Goal: Find specific page/section: Find specific page/section

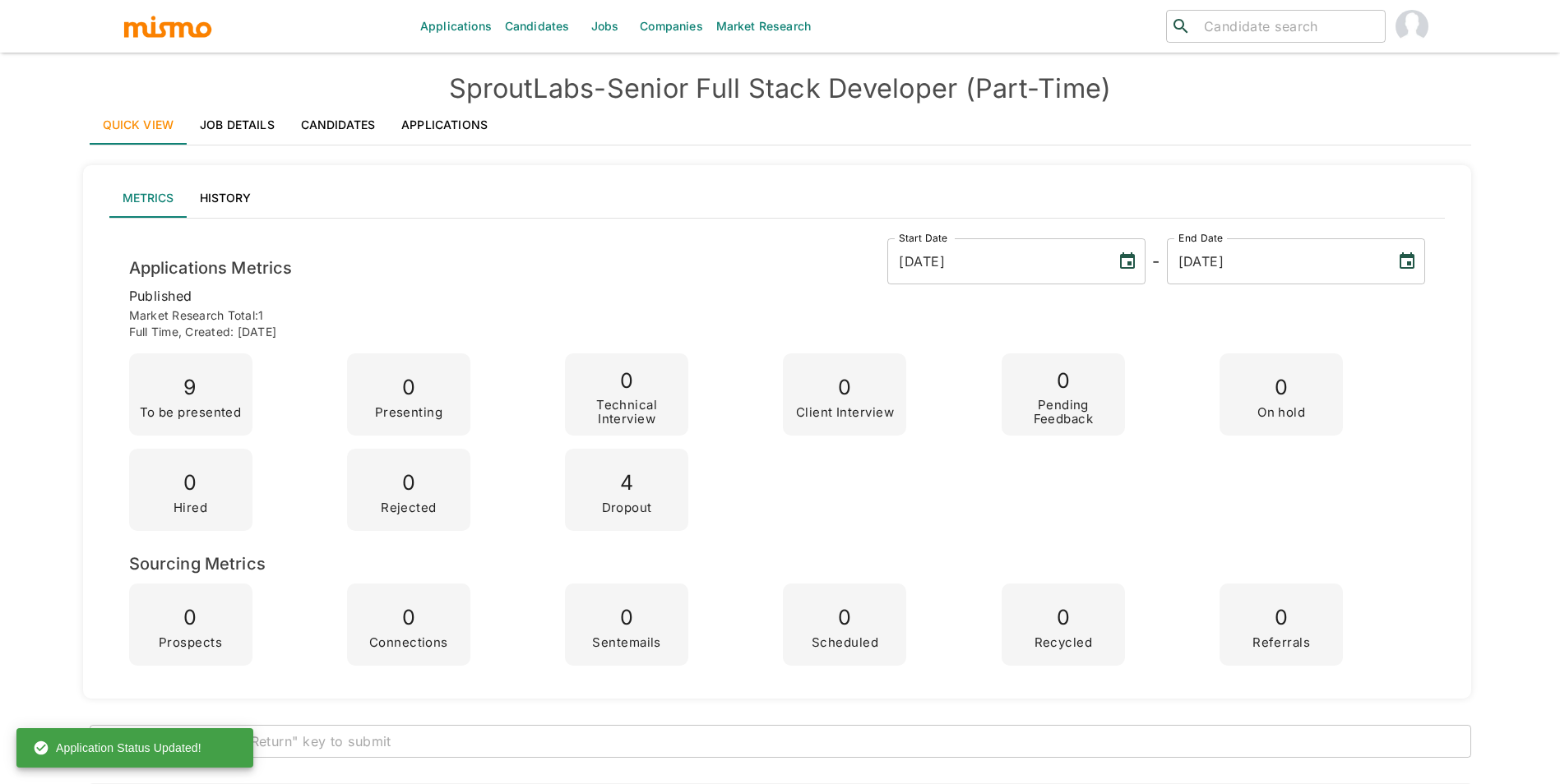
scroll to position [1941, 0]
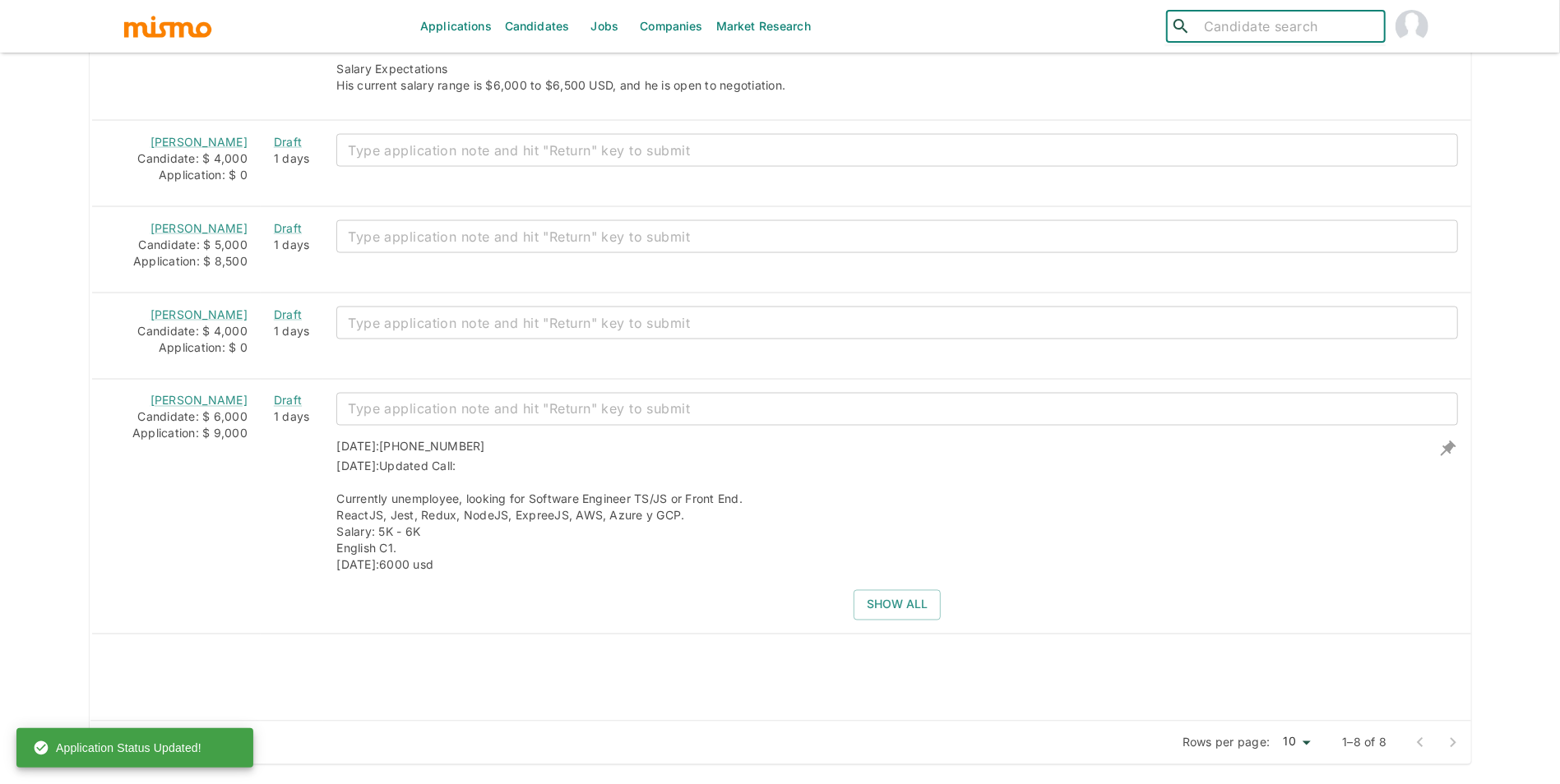
click at [1329, 37] on input "search" at bounding box center [1287, 25] width 181 height 23
type input "f"
type input "jefty"
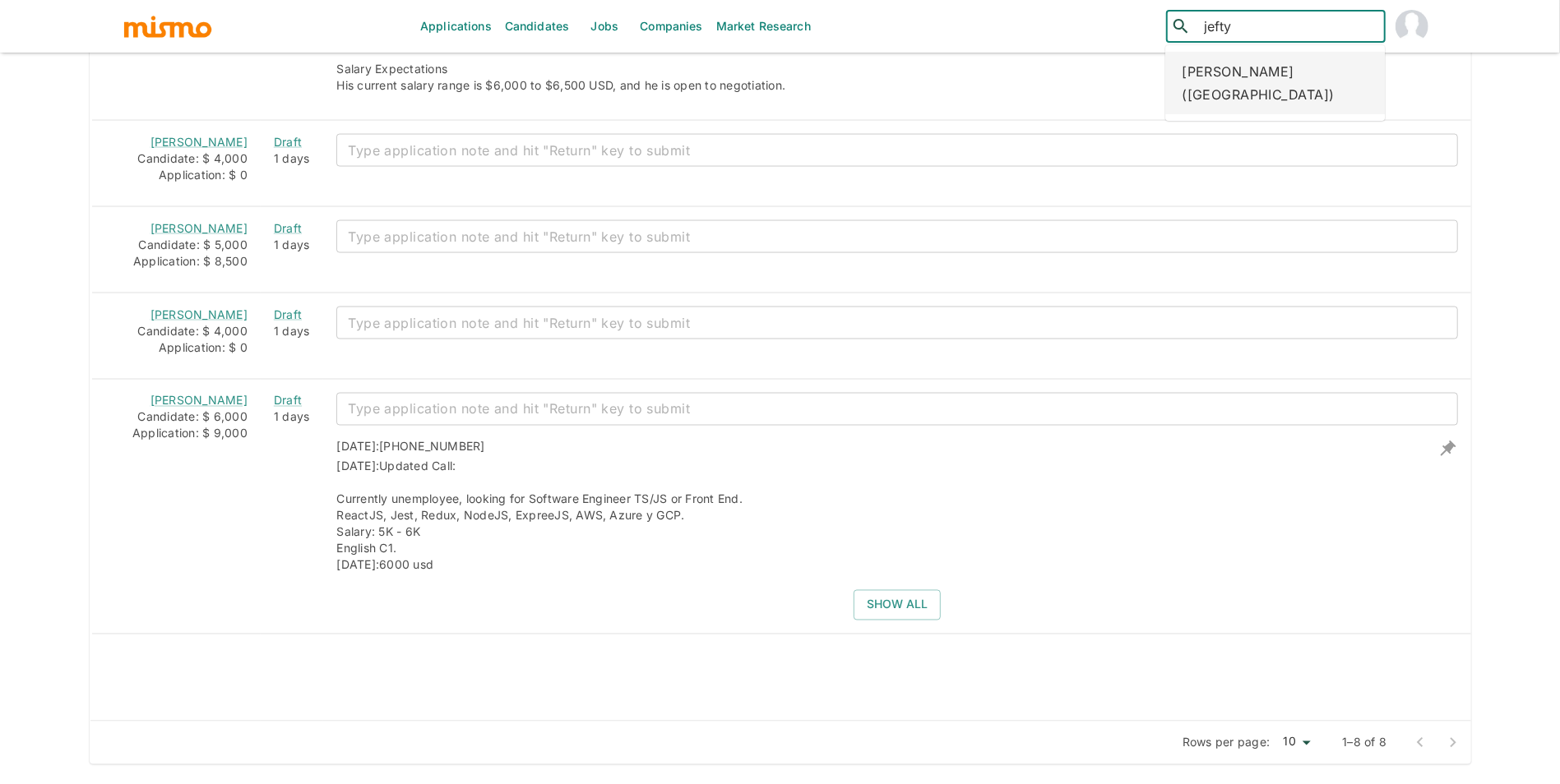
click at [1232, 71] on div "[PERSON_NAME] ([GEOGRAPHIC_DATA])" at bounding box center [1275, 83] width 219 height 63
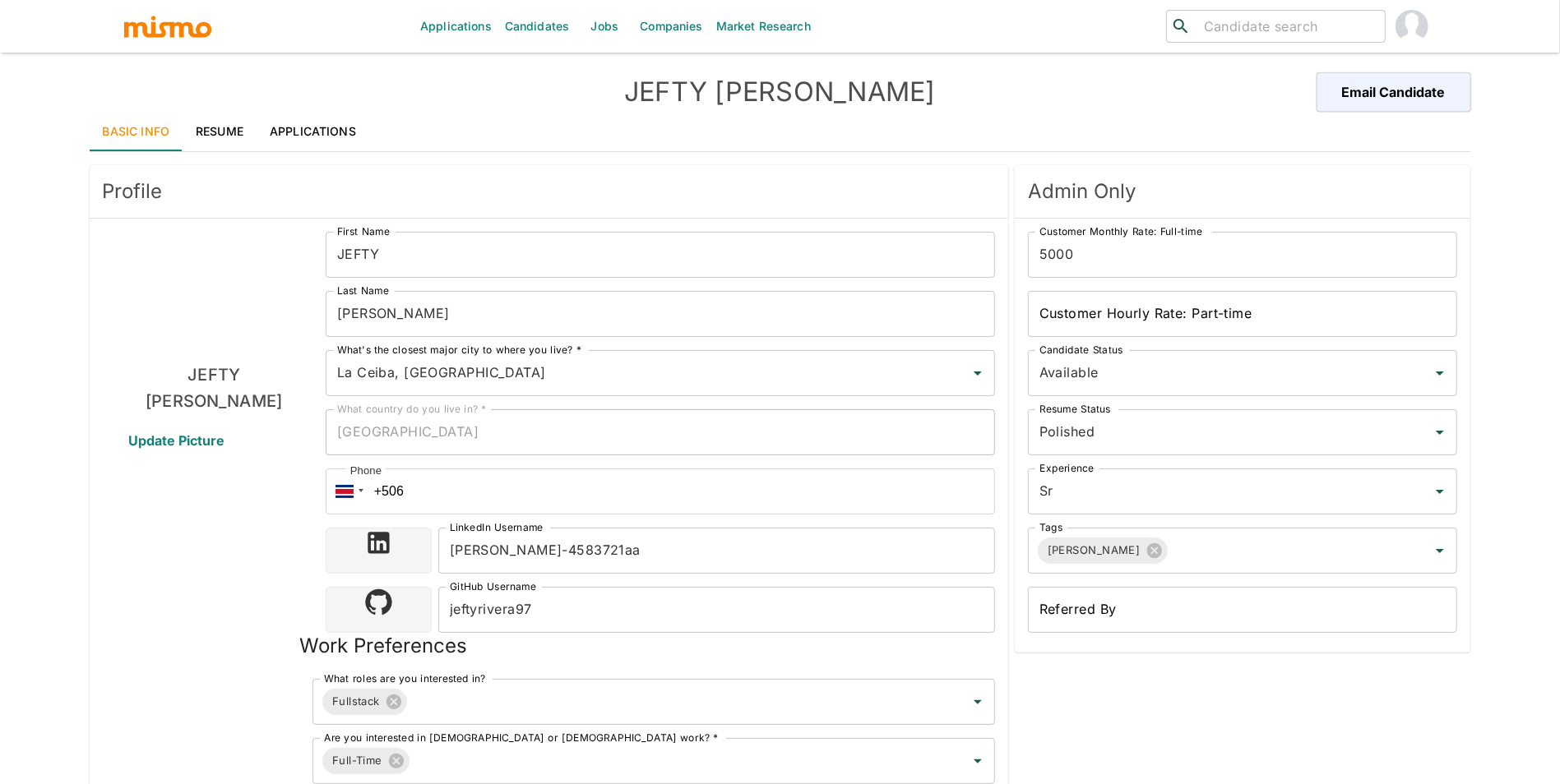
click at [181, 133] on div "Basic Info Resume Applications" at bounding box center [781, 132] width 1382 height 39
click at [219, 126] on link "Resume" at bounding box center [219, 132] width 74 height 39
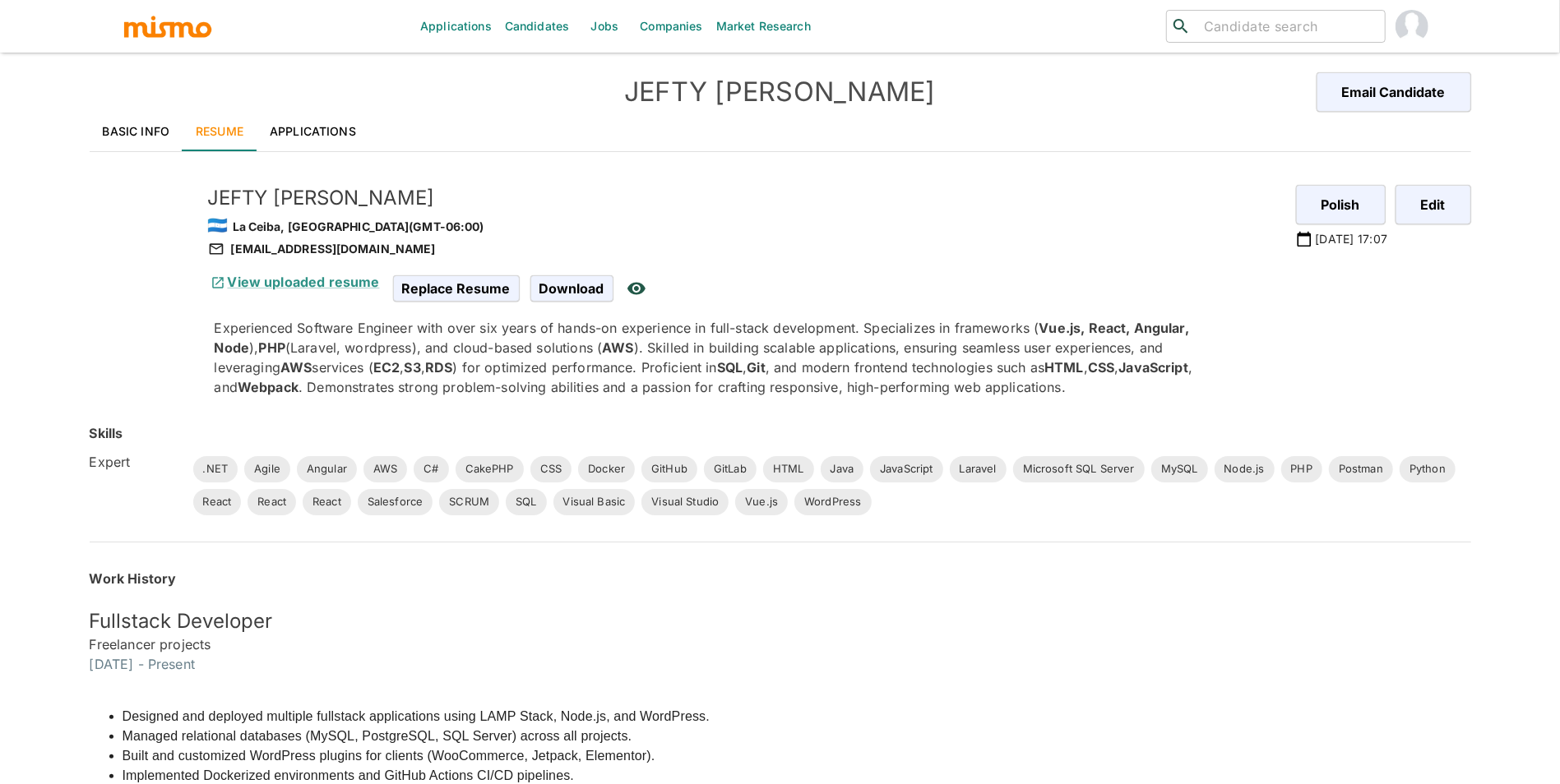
click at [325, 254] on div "jeftyrivera97@hotmail.com" at bounding box center [745, 249] width 1075 height 20
click at [325, 255] on div "jeftyrivera97@hotmail.com" at bounding box center [745, 249] width 1075 height 20
